Goal: Task Accomplishment & Management: Manage account settings

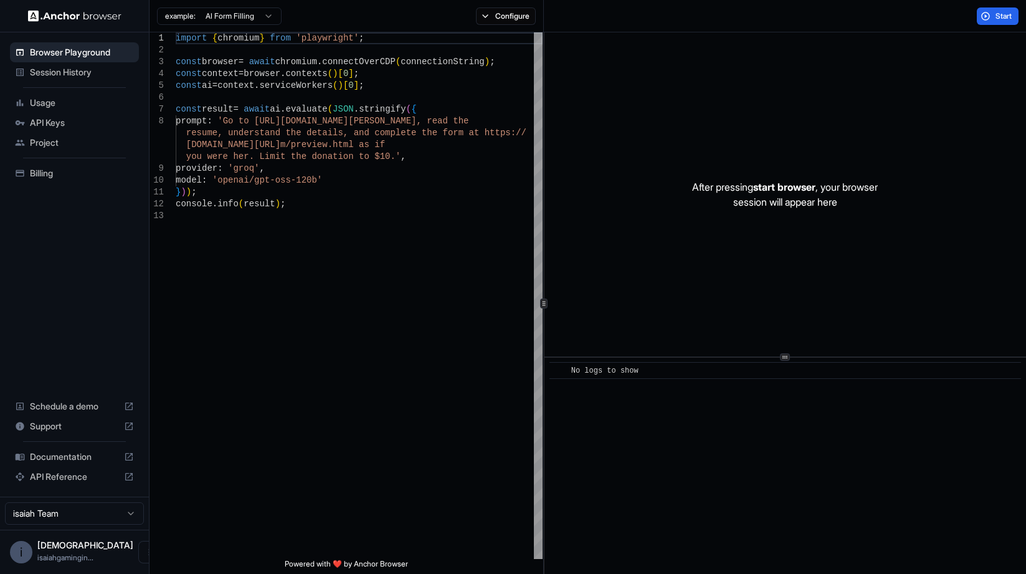
click at [82, 122] on span "API Keys" at bounding box center [82, 122] width 104 height 12
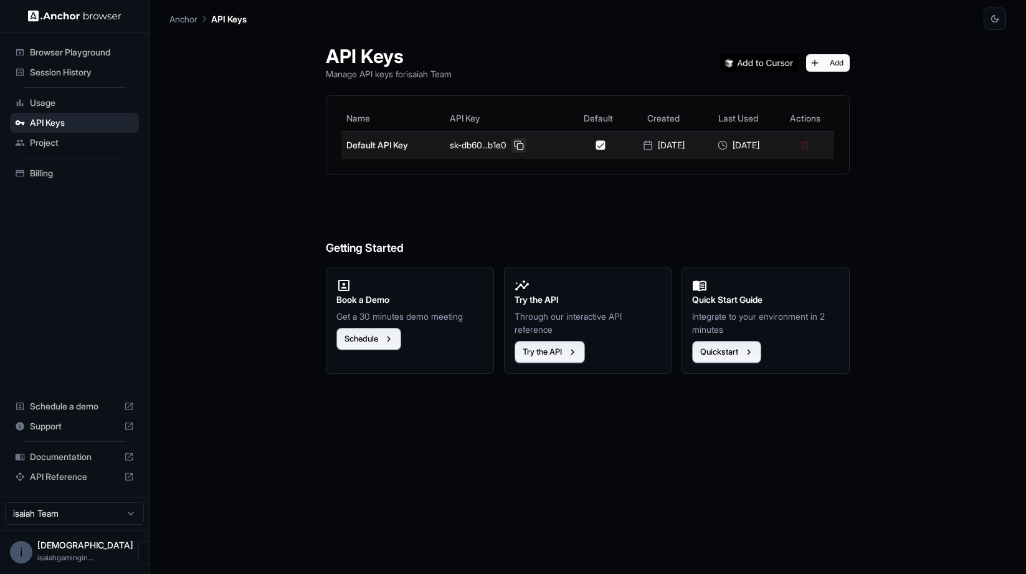
click at [511, 143] on button at bounding box center [518, 145] width 15 height 15
drag, startPoint x: 514, startPoint y: 145, endPoint x: 530, endPoint y: 145, distance: 15.6
click at [514, 145] on button at bounding box center [518, 145] width 15 height 15
